Goal: Information Seeking & Learning: Learn about a topic

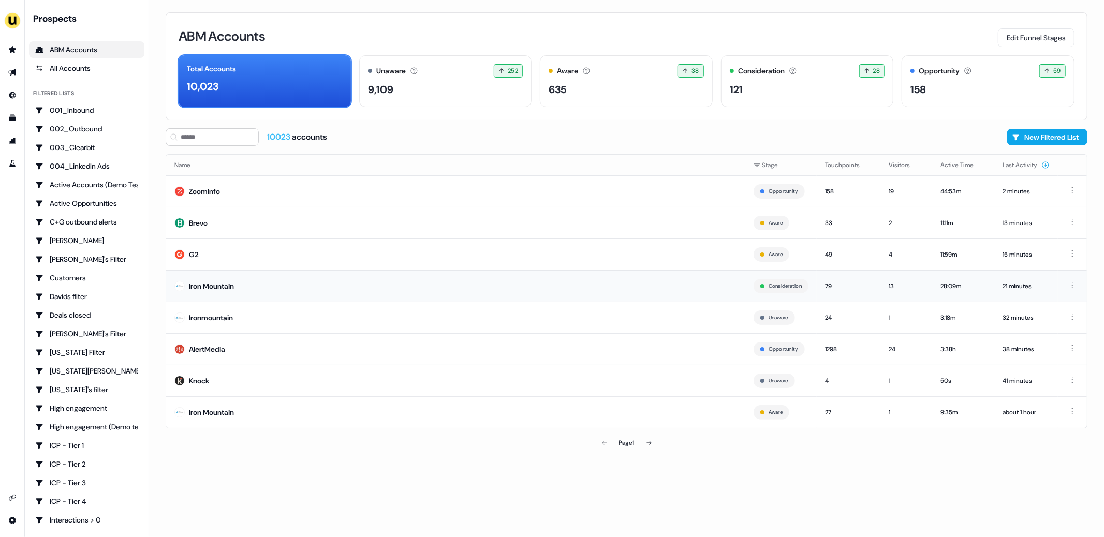
click at [227, 285] on div "Iron Mountain" at bounding box center [211, 286] width 45 height 10
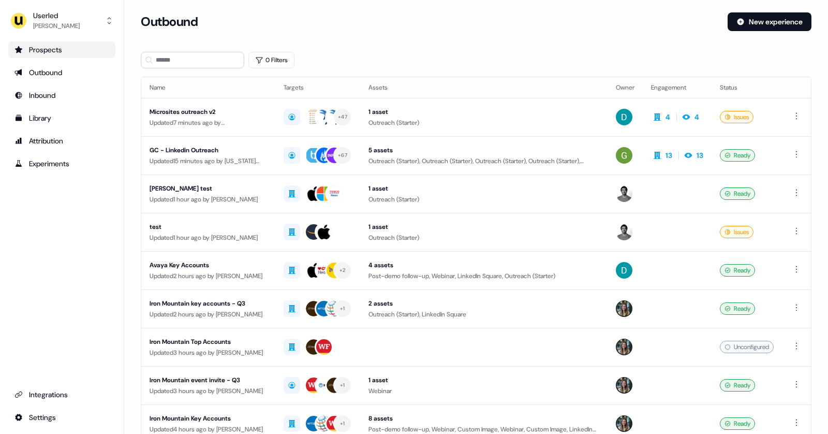
click at [42, 54] on div "Prospects" at bounding box center [61, 49] width 95 height 10
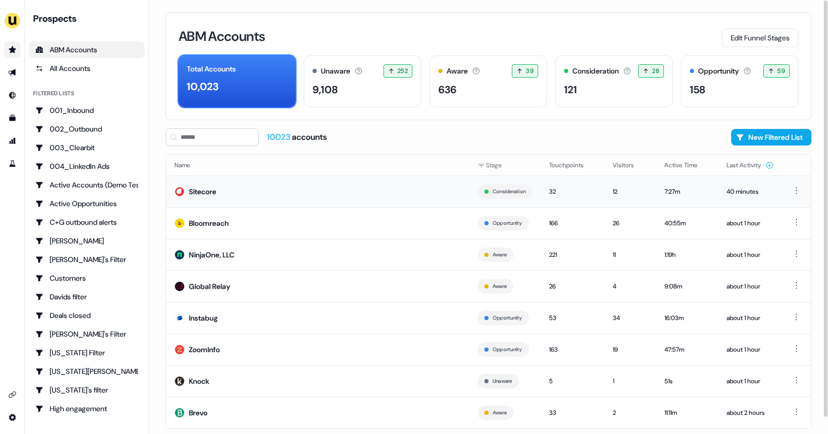
click at [269, 198] on td "Sitecore" at bounding box center [317, 191] width 303 height 32
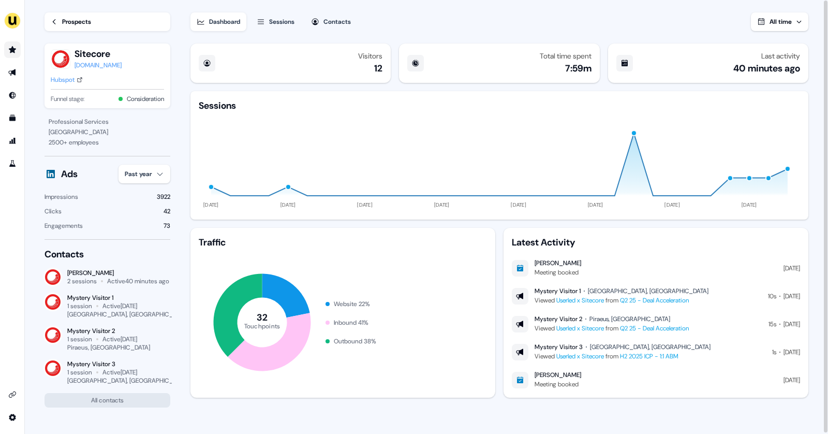
click at [79, 20] on div "Prospects" at bounding box center [76, 22] width 29 height 10
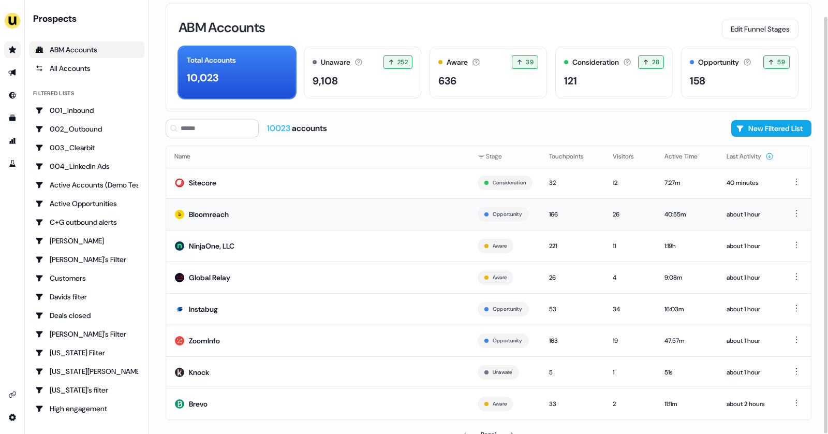
scroll to position [17, 0]
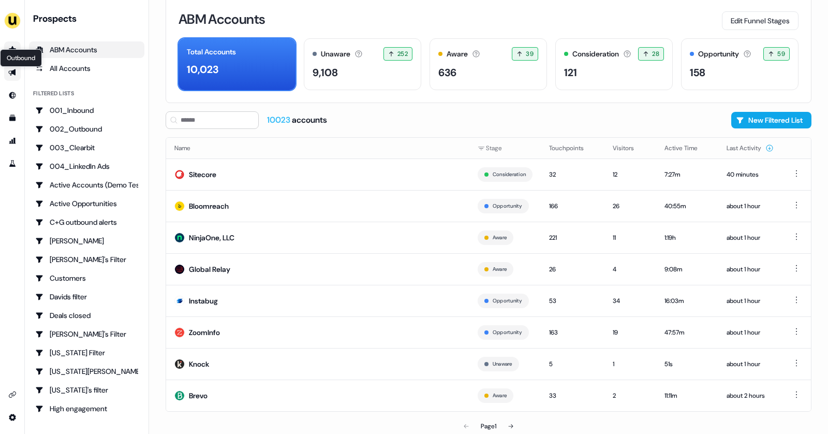
click at [16, 71] on icon "Go to outbound experience" at bounding box center [11, 72] width 7 height 7
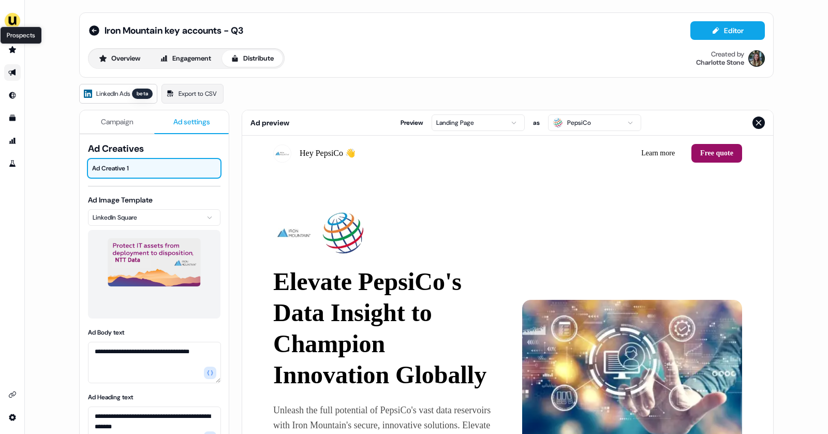
scroll to position [19, 0]
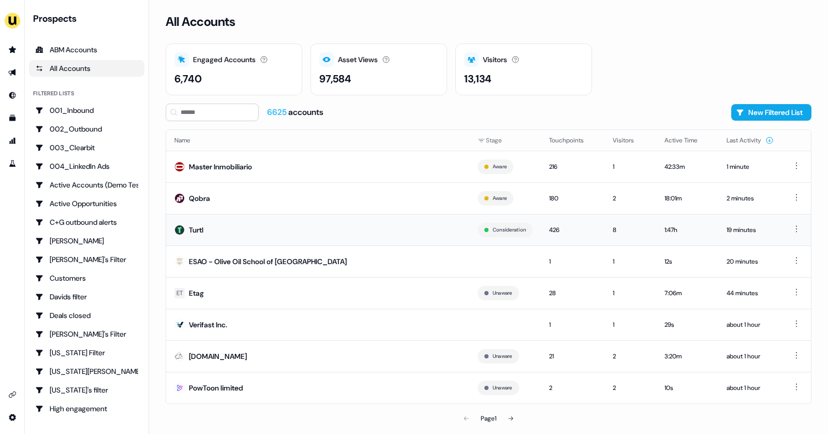
click at [209, 233] on td "Turtl" at bounding box center [317, 230] width 303 height 32
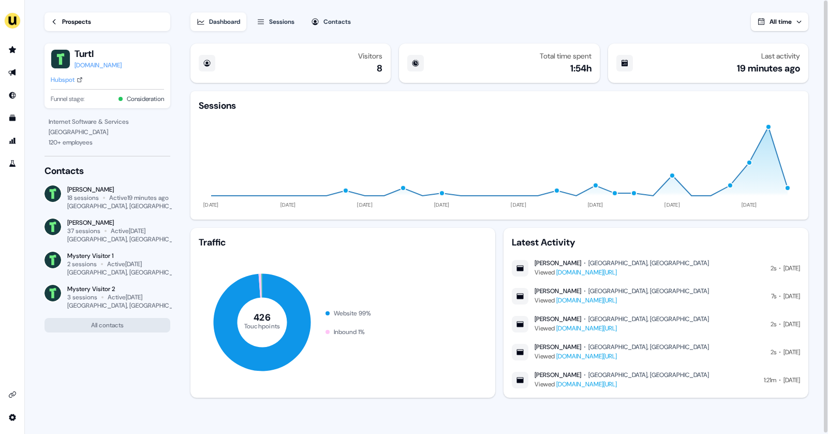
click at [61, 19] on link "Prospects" at bounding box center [107, 21] width 126 height 19
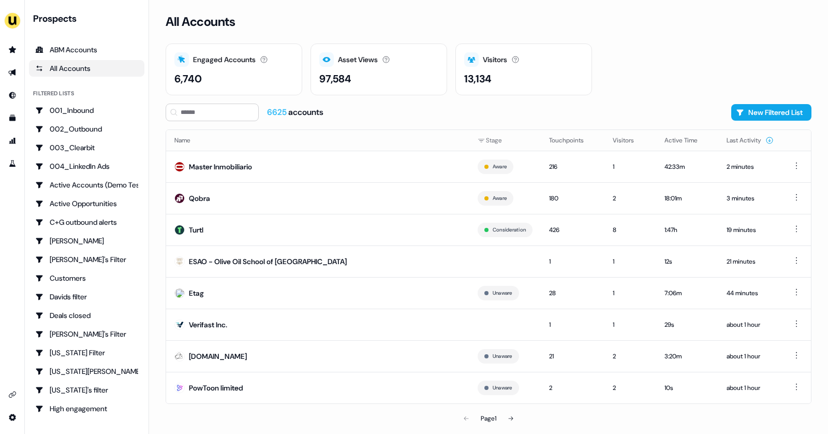
click at [61, 19] on div "Prospects" at bounding box center [88, 18] width 111 height 12
click at [511, 418] on icon at bounding box center [511, 418] width 6 height 6
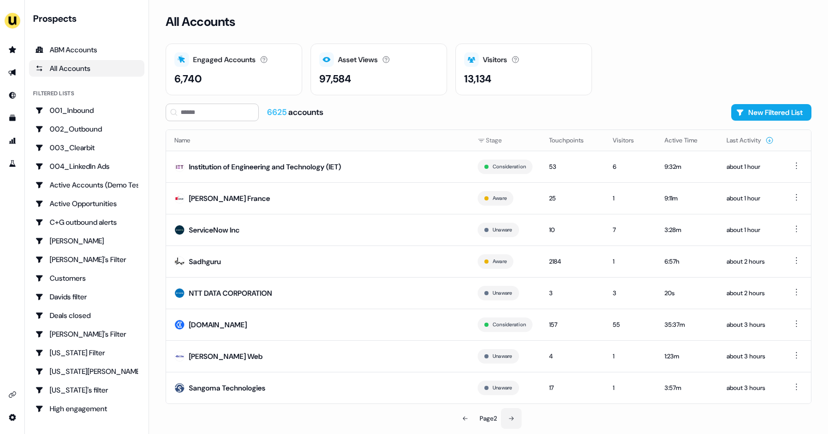
click at [518, 418] on button at bounding box center [511, 418] width 21 height 21
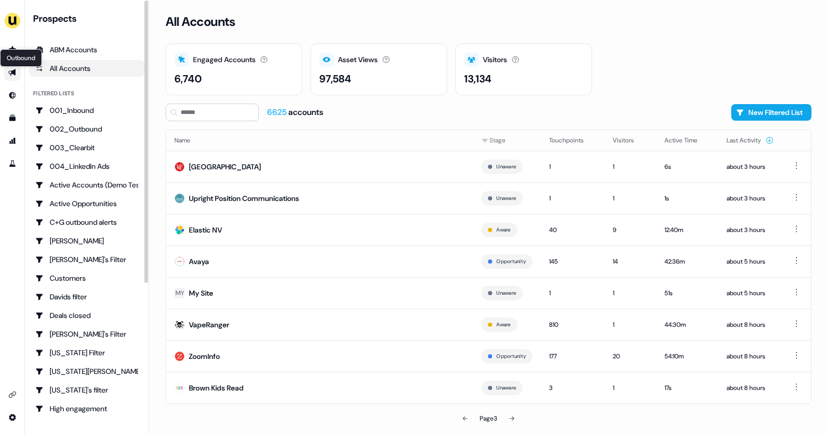
click at [12, 70] on icon "Go to outbound experience" at bounding box center [12, 72] width 8 height 8
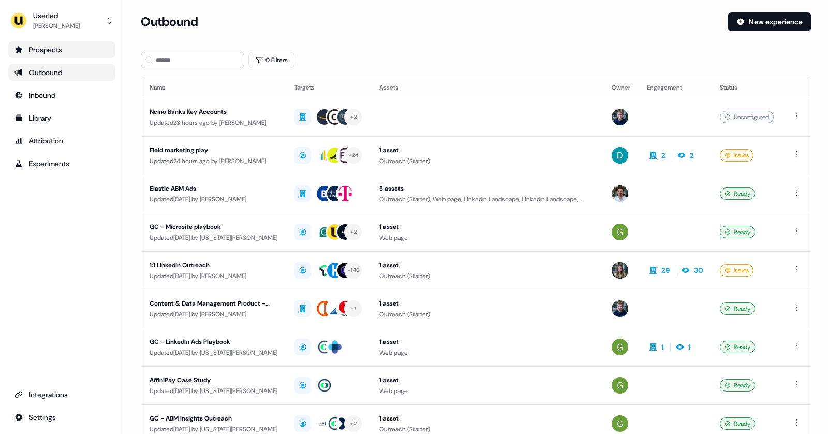
click at [40, 44] on div "Prospects" at bounding box center [61, 49] width 95 height 10
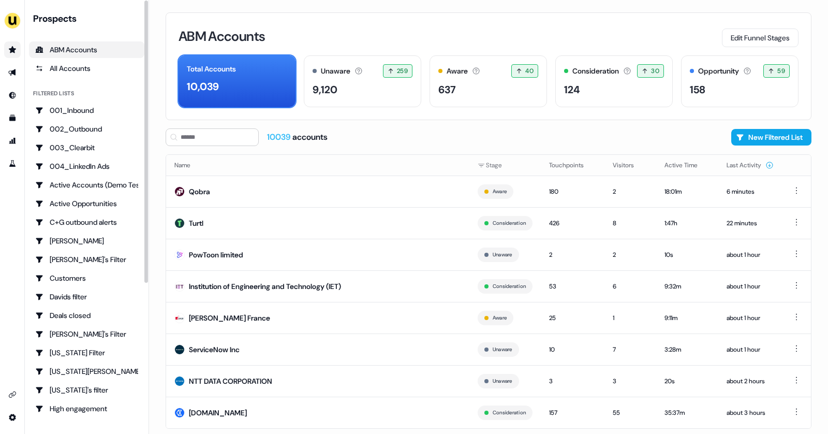
scroll to position [1, 0]
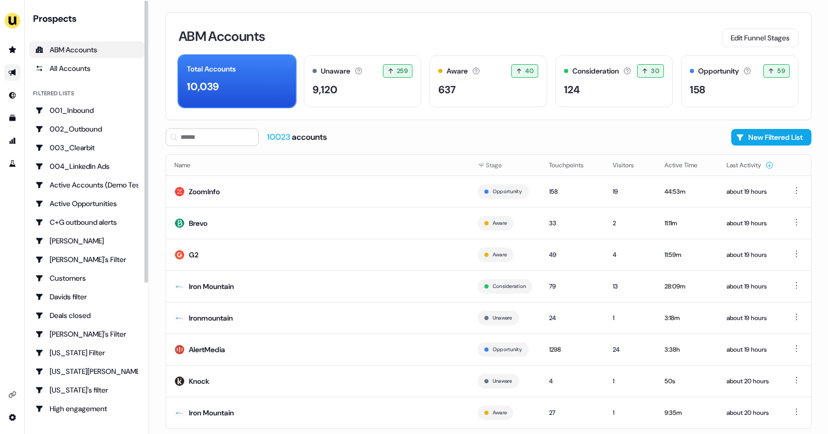
click at [16, 77] on link "Go to outbound experience" at bounding box center [12, 72] width 17 height 17
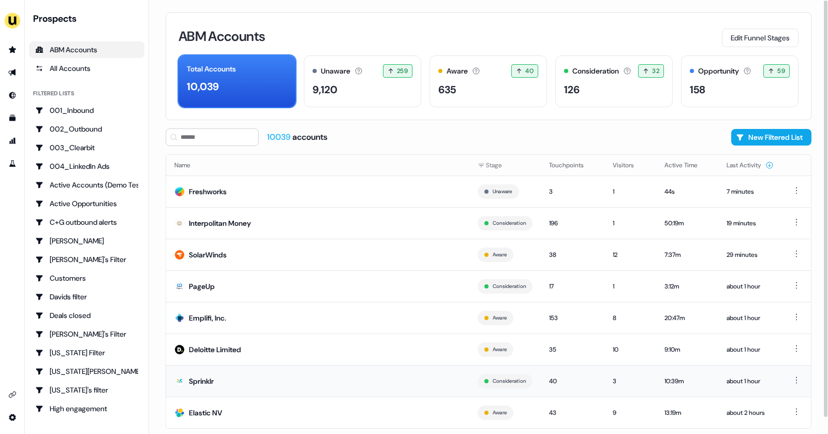
click at [374, 369] on td "Sprinklr" at bounding box center [317, 381] width 303 height 32
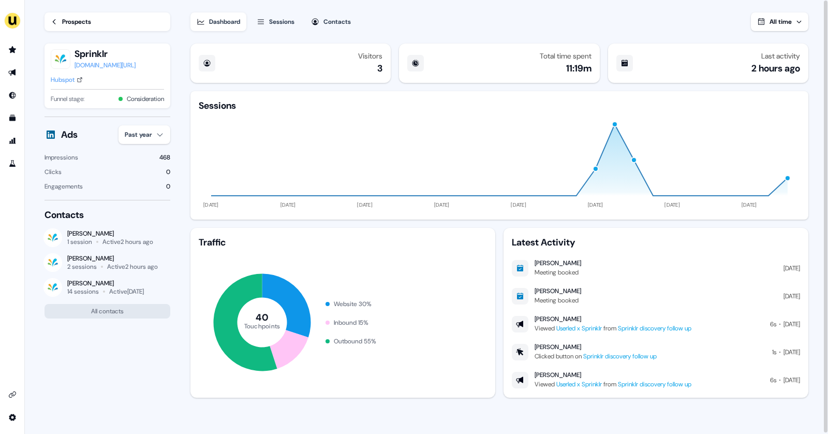
drag, startPoint x: 607, startPoint y: 316, endPoint x: 536, endPoint y: 321, distance: 71.6
click at [536, 321] on div "[PERSON_NAME]" at bounding box center [613, 319] width 157 height 8
copy div "[PERSON_NAME]"
click at [91, 21] on div "Prospects" at bounding box center [76, 22] width 29 height 10
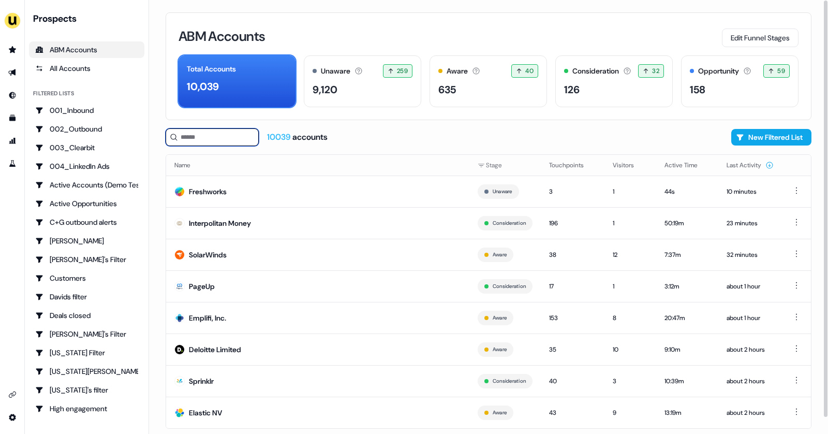
click at [203, 140] on input at bounding box center [212, 137] width 93 height 18
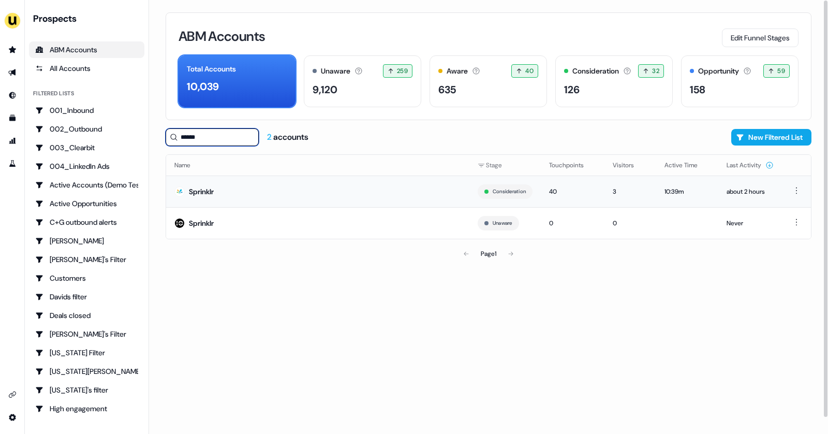
type input "******"
click at [191, 191] on div "Sprinklr" at bounding box center [201, 191] width 25 height 10
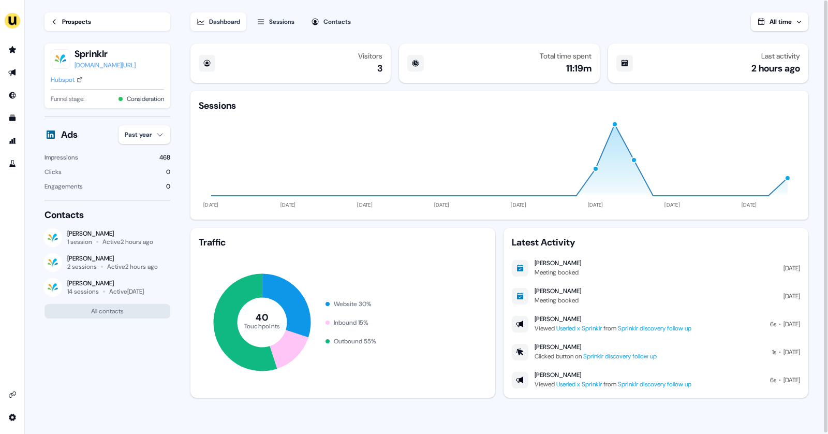
click at [287, 23] on div "Sessions" at bounding box center [281, 22] width 25 height 10
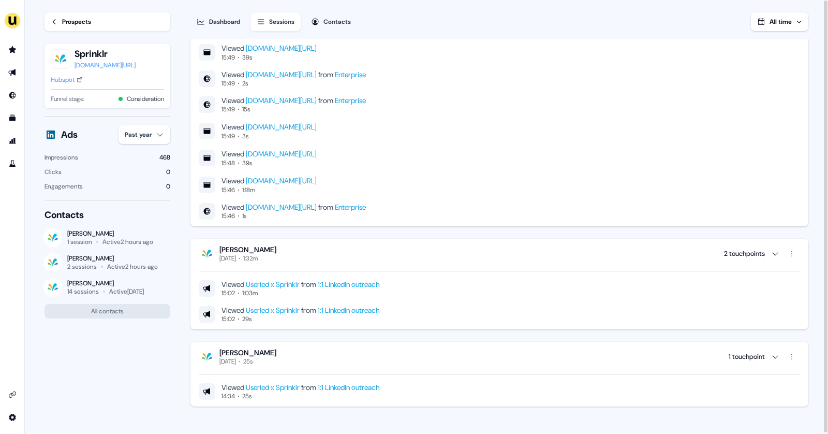
scroll to position [1, 0]
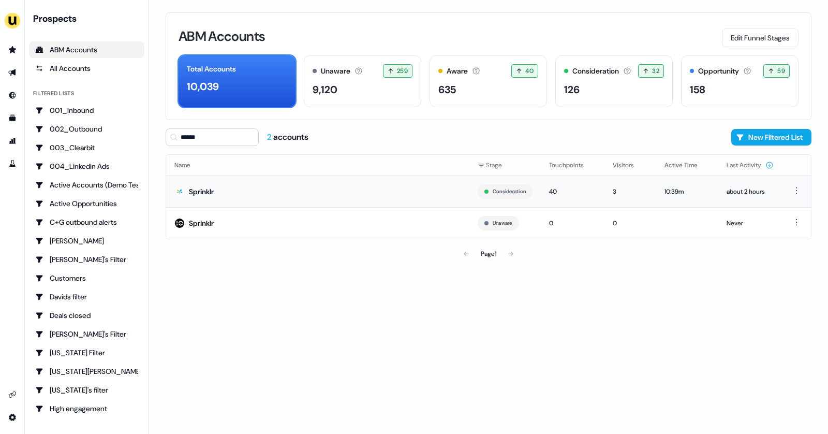
click at [383, 187] on td "Sprinklr" at bounding box center [317, 191] width 303 height 32
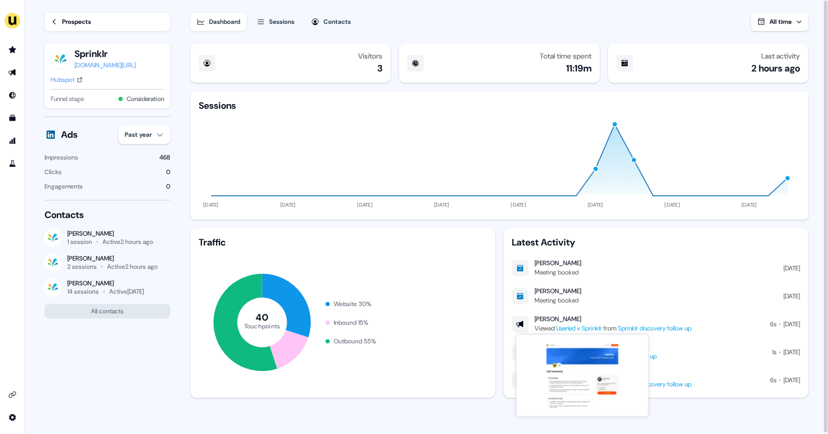
click at [602, 328] on link "Userled x Sprinklr" at bounding box center [579, 328] width 46 height 8
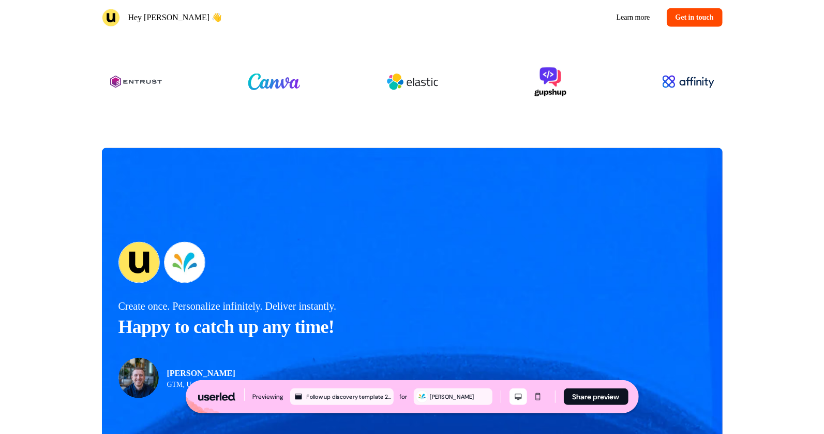
scroll to position [864, 0]
